Goal: Transaction & Acquisition: Purchase product/service

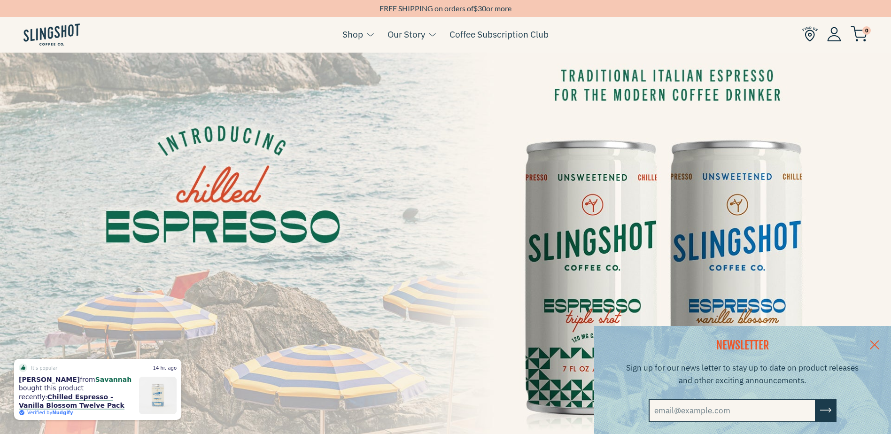
scroll to position [35, 0]
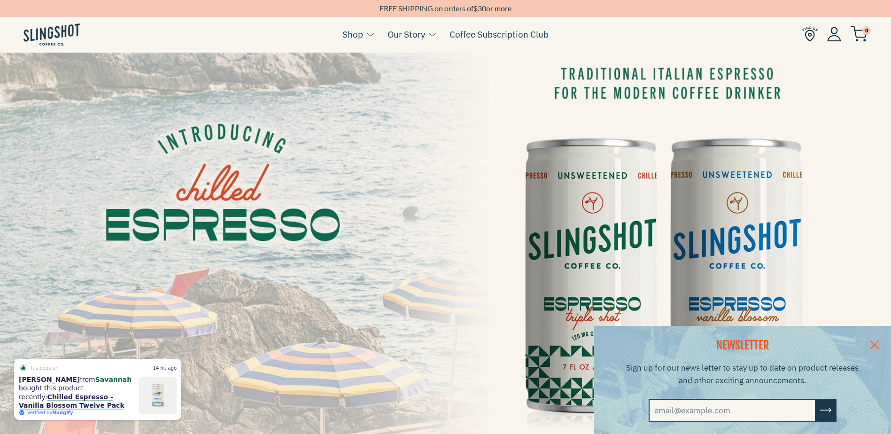
click at [881, 340] on link at bounding box center [874, 344] width 33 height 36
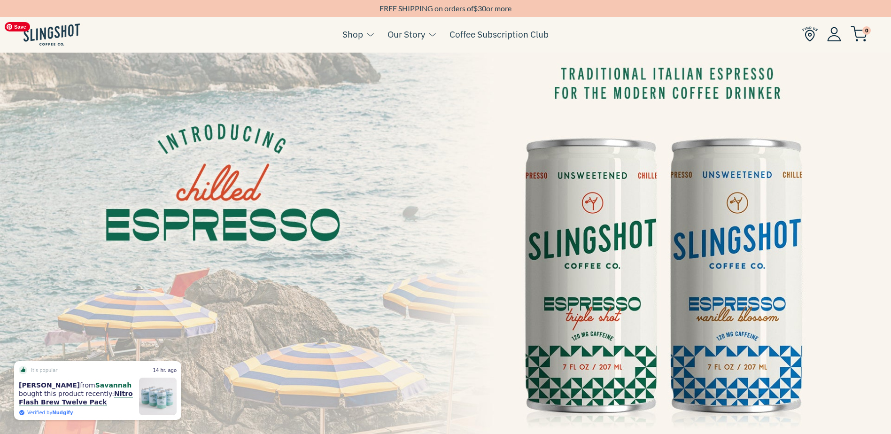
click at [740, 236] on img at bounding box center [445, 267] width 891 height 501
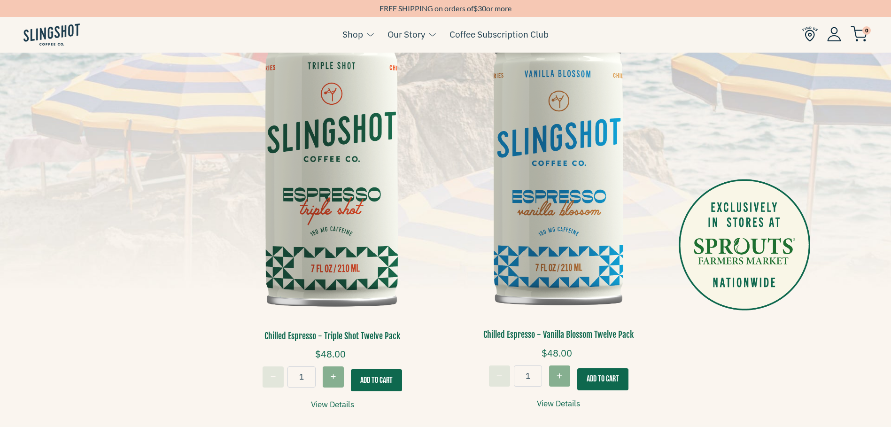
scroll to position [238, 0]
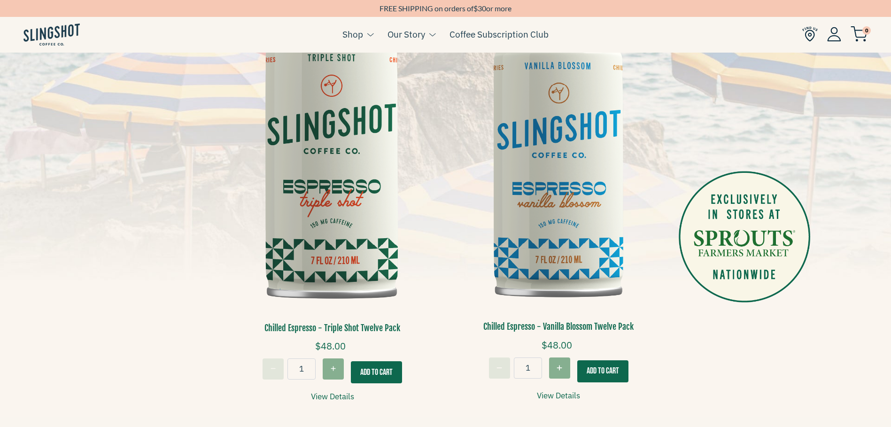
click at [601, 364] on button "Add To Cart" at bounding box center [602, 371] width 51 height 22
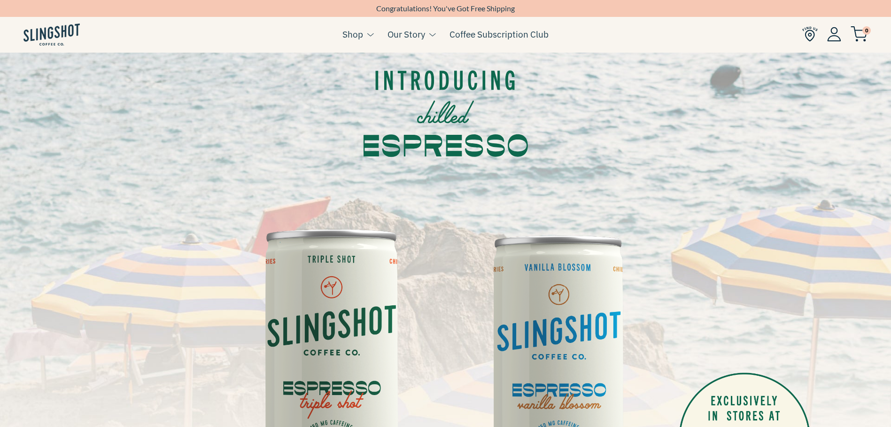
scroll to position [32, 0]
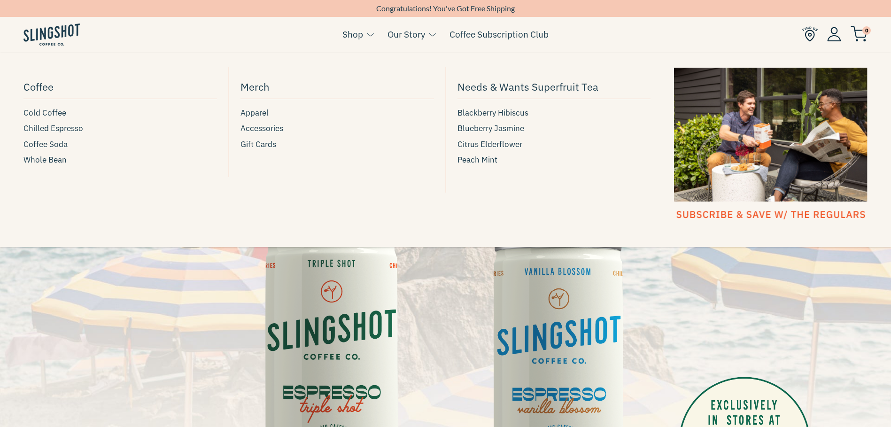
click at [351, 32] on link "Shop" at bounding box center [353, 34] width 21 height 14
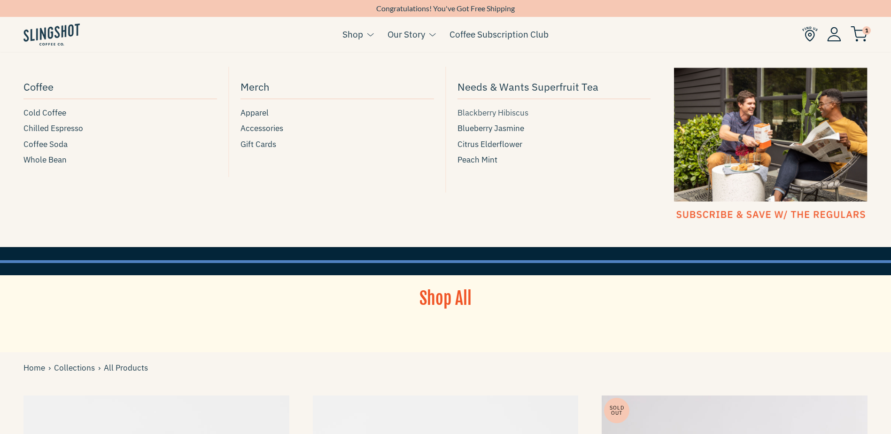
click at [491, 114] on span "Blackberry Hibiscus" at bounding box center [493, 113] width 71 height 13
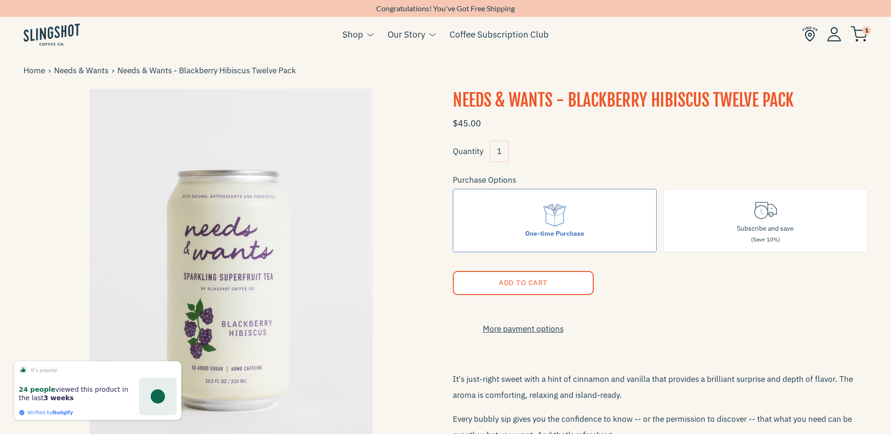
drag, startPoint x: 501, startPoint y: 152, endPoint x: 487, endPoint y: 153, distance: 14.6
click at [487, 153] on div "Quantity 1" at bounding box center [484, 151] width 63 height 21
type input "2"
click at [573, 136] on form "$45.00 Quantity 2 Purchase Options One-time Purchase Subscribe and save (Save 1…" at bounding box center [660, 393] width 415 height 560
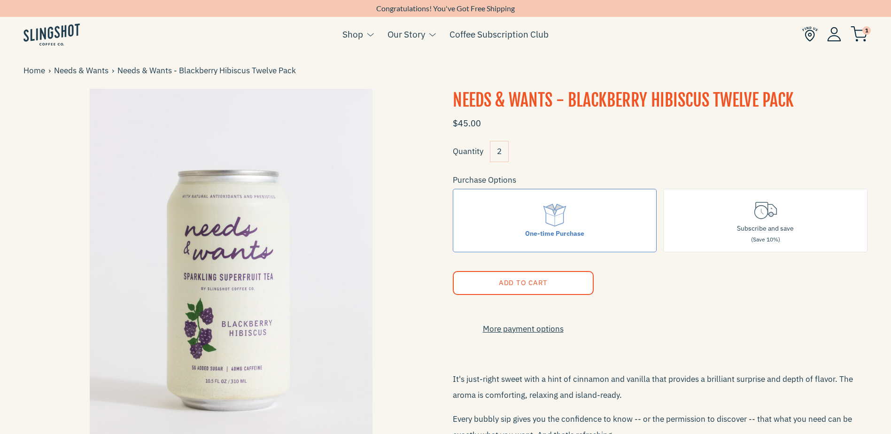
click at [510, 281] on span "Add to Cart" at bounding box center [523, 282] width 49 height 9
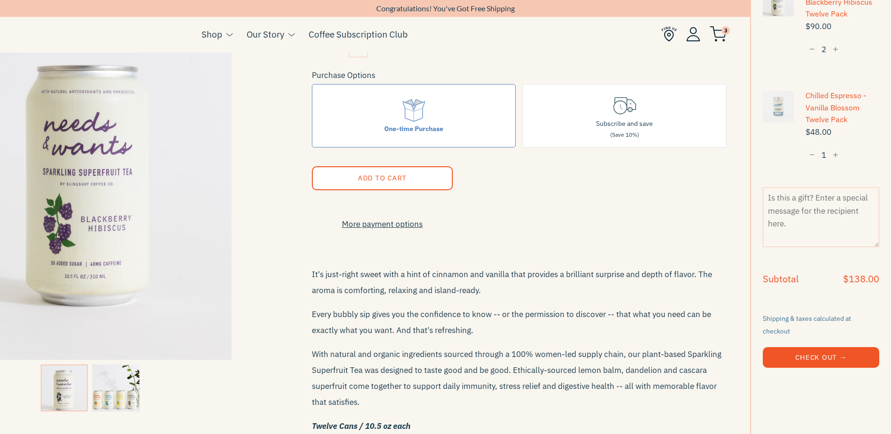
scroll to position [93, 0]
click at [811, 345] on button "Check Out →" at bounding box center [821, 355] width 117 height 21
